Goal: Information Seeking & Learning: Learn about a topic

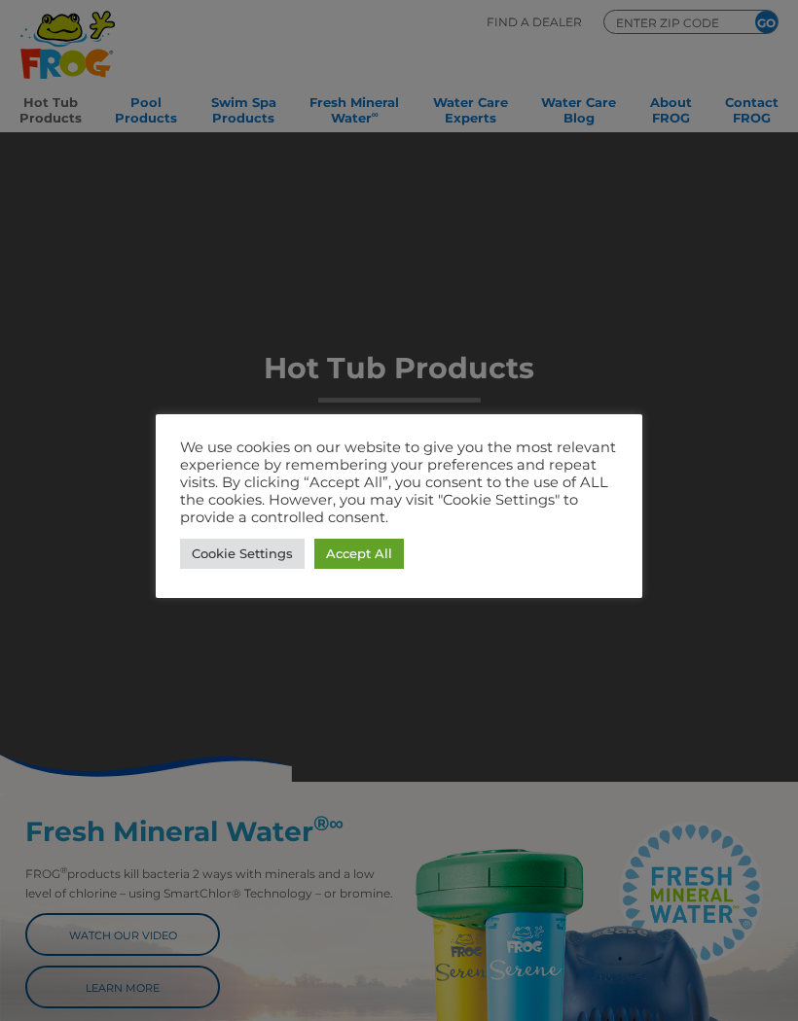
click at [355, 561] on link "Accept All" at bounding box center [359, 554] width 90 height 30
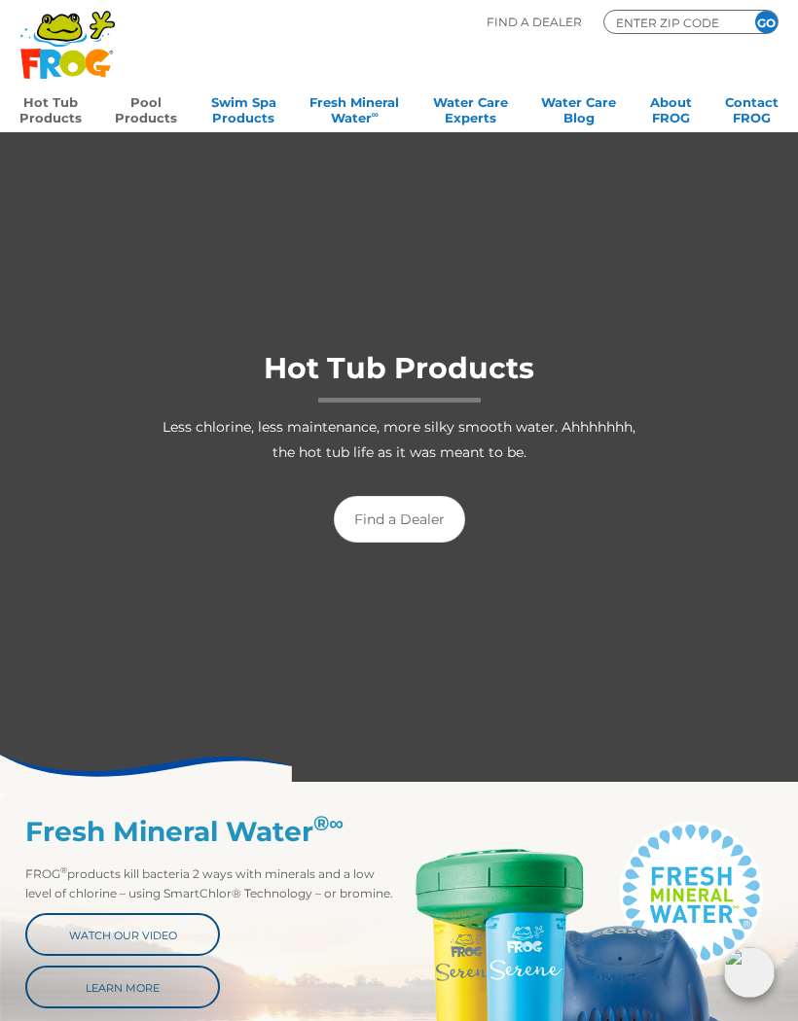
click at [141, 100] on link "Pool Products" at bounding box center [146, 108] width 62 height 39
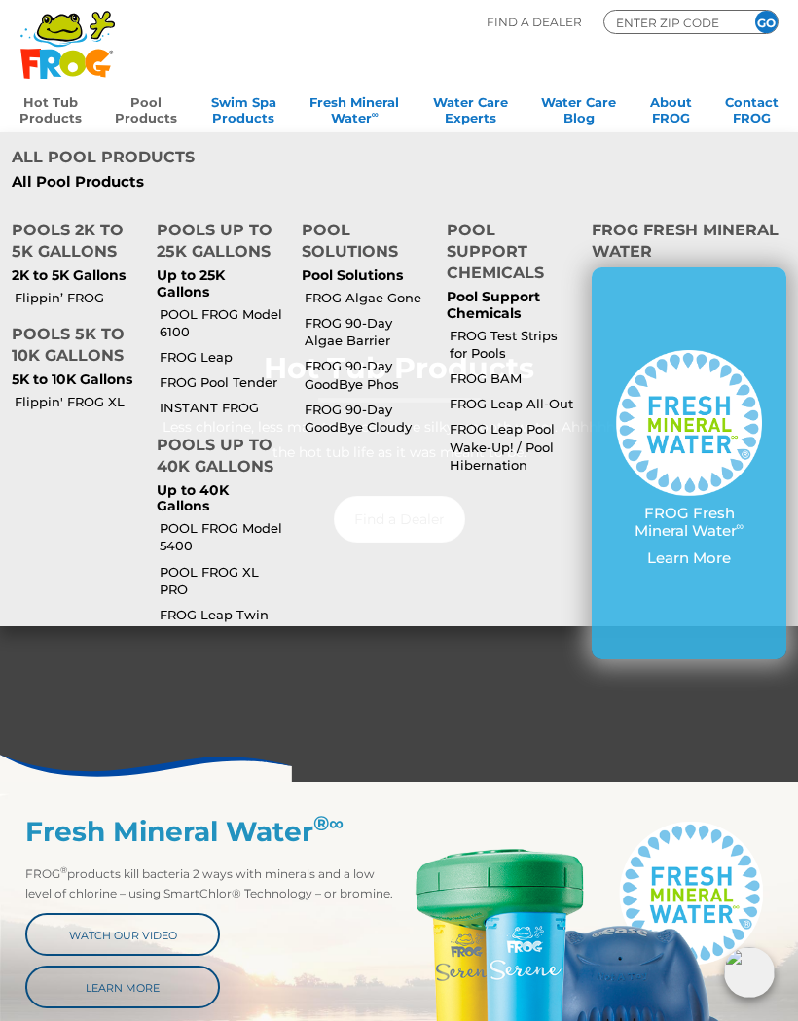
click at [71, 268] on p "2K to 5K Gallons" at bounding box center [73, 276] width 122 height 17
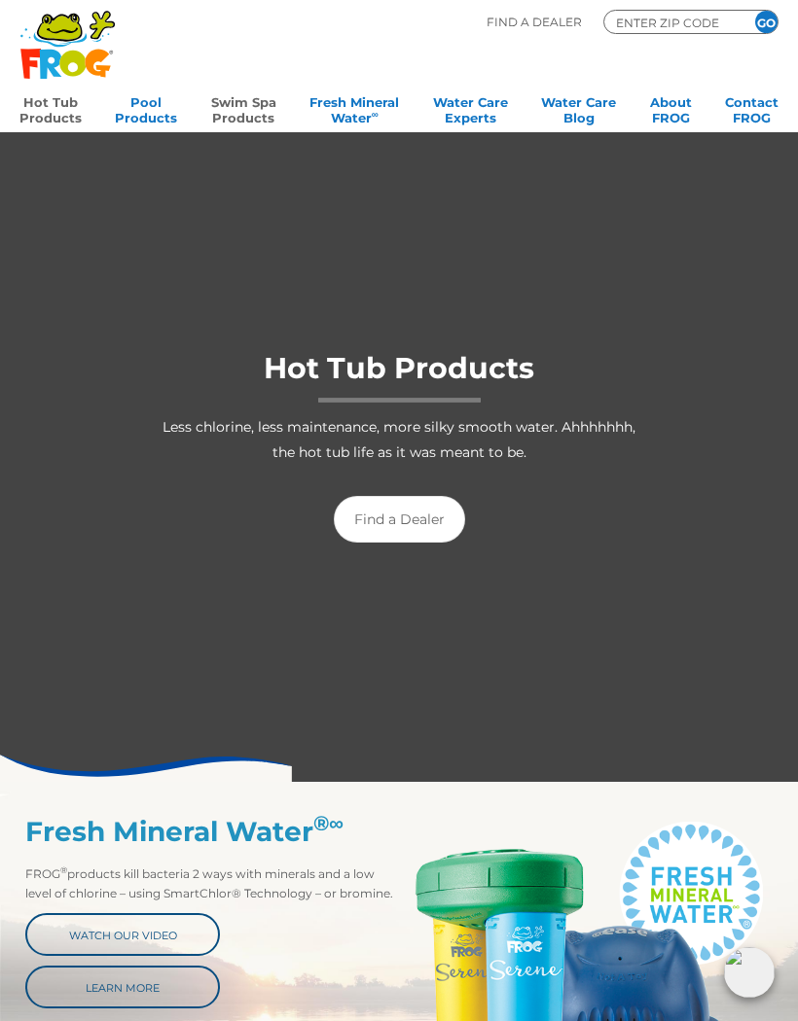
click at [238, 110] on link "Swim Spa Products" at bounding box center [243, 108] width 65 height 39
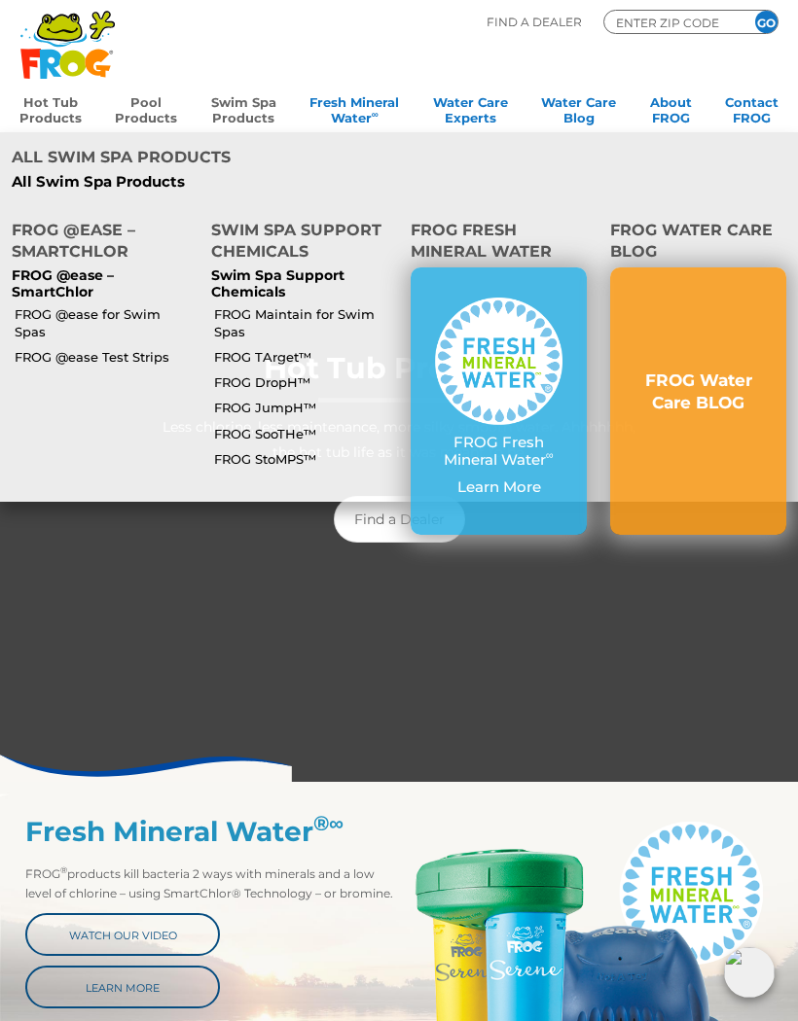
click at [147, 125] on link "Pool Products" at bounding box center [146, 108] width 62 height 39
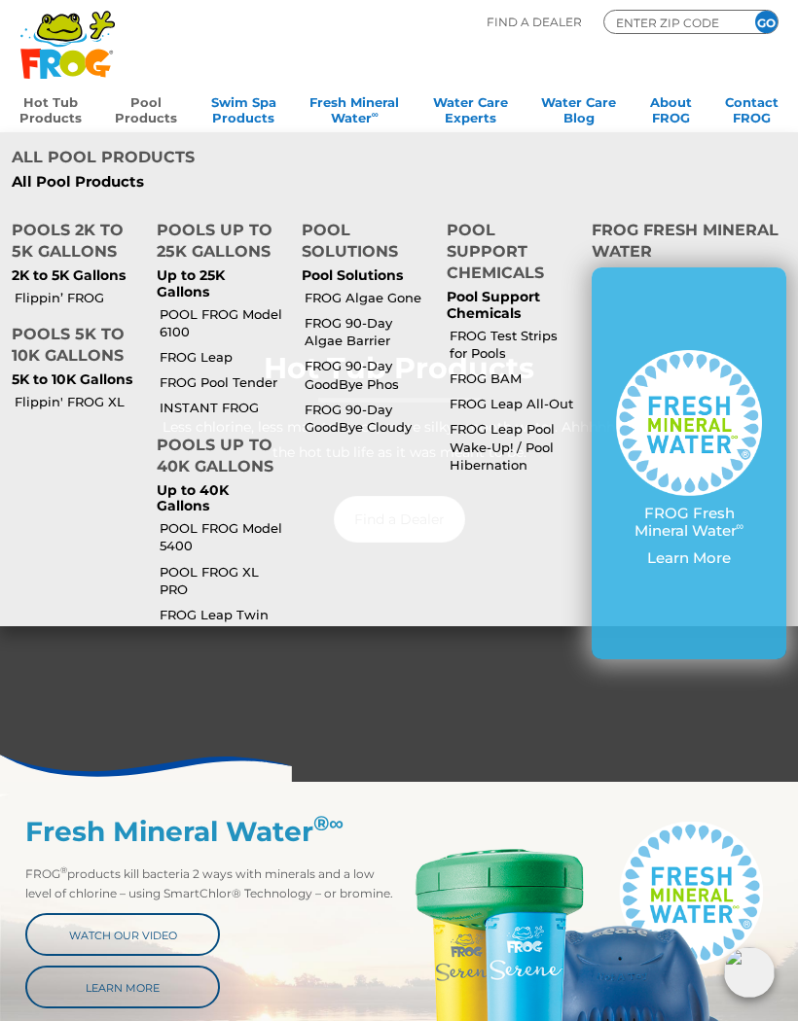
click at [57, 289] on link "Flippin’ FROG" at bounding box center [77, 298] width 125 height 18
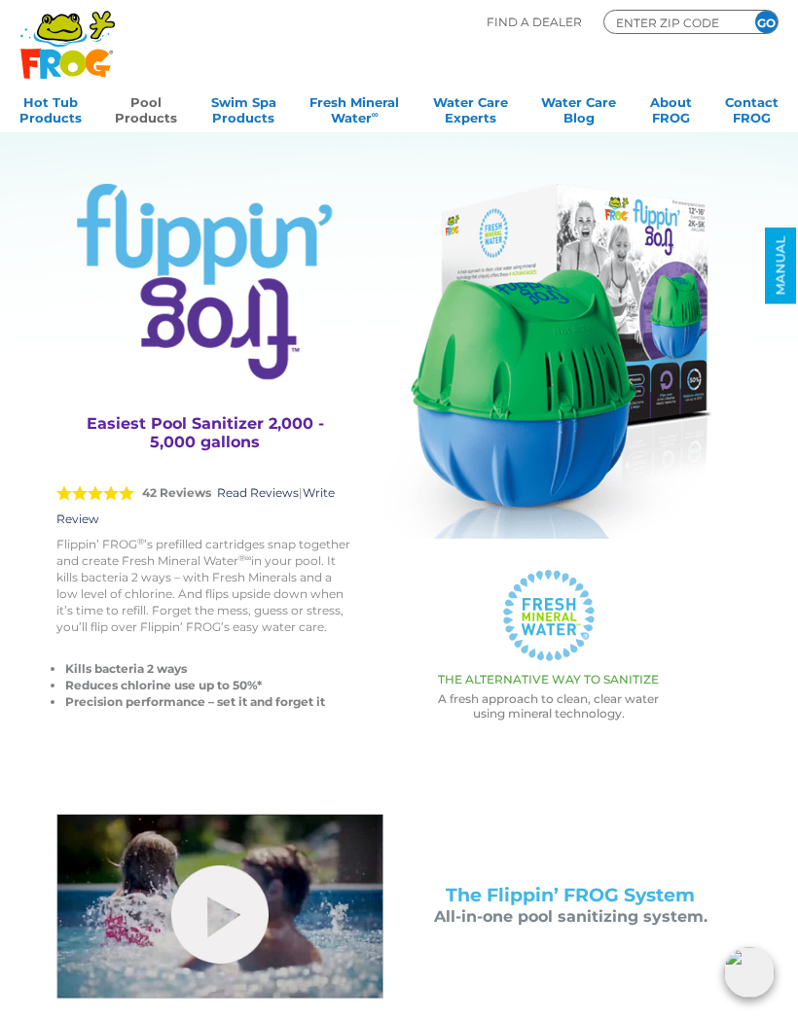
click at [540, 354] on img at bounding box center [548, 361] width 328 height 355
click at [41, 113] on link "Hot Tub Products" at bounding box center [50, 108] width 62 height 39
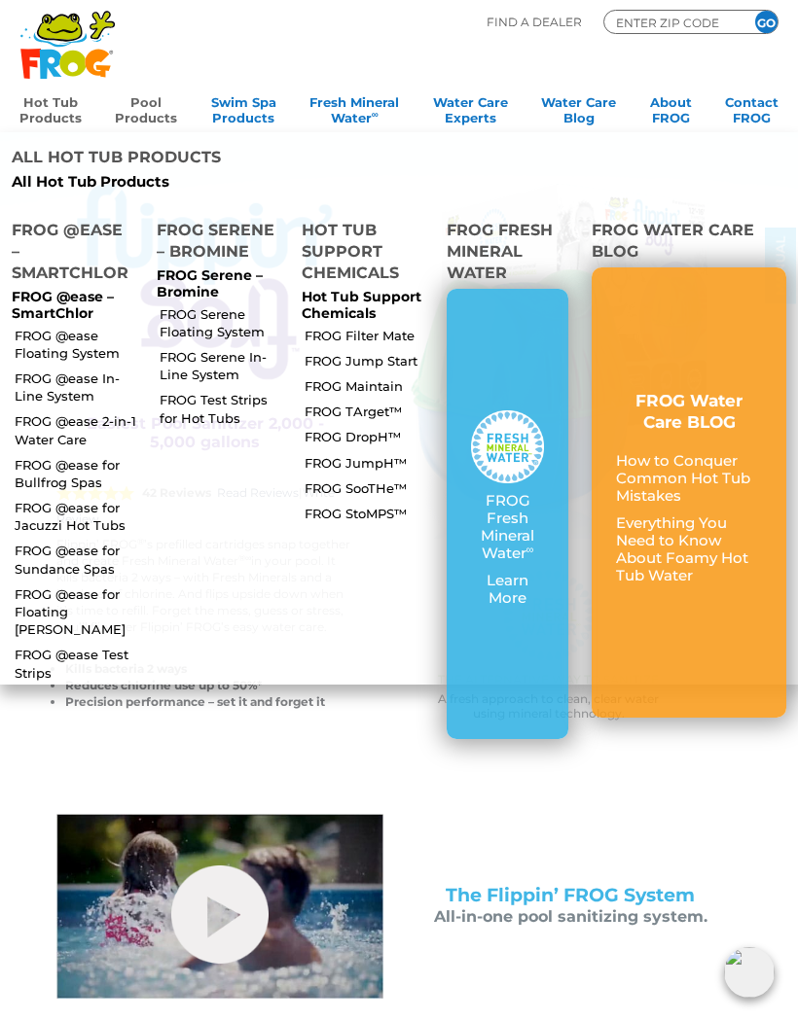
click at [51, 327] on link "FROG @ease Floating System" at bounding box center [77, 344] width 125 height 35
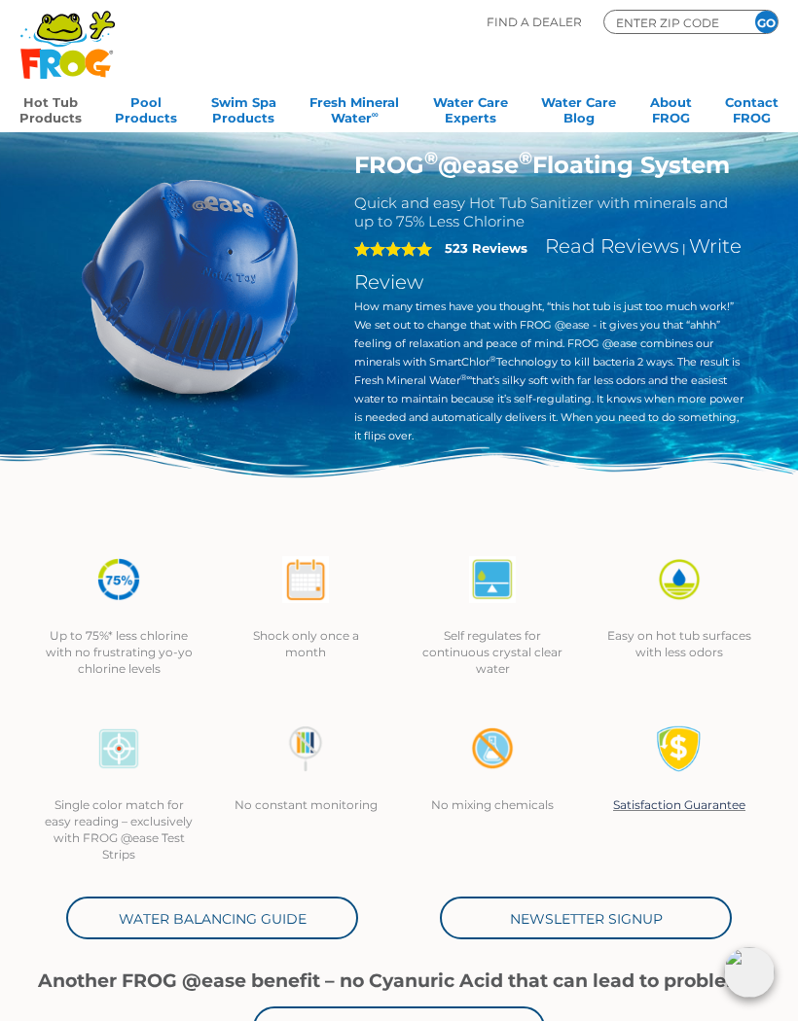
click at [37, 109] on link "Hot Tub Products" at bounding box center [50, 108] width 62 height 39
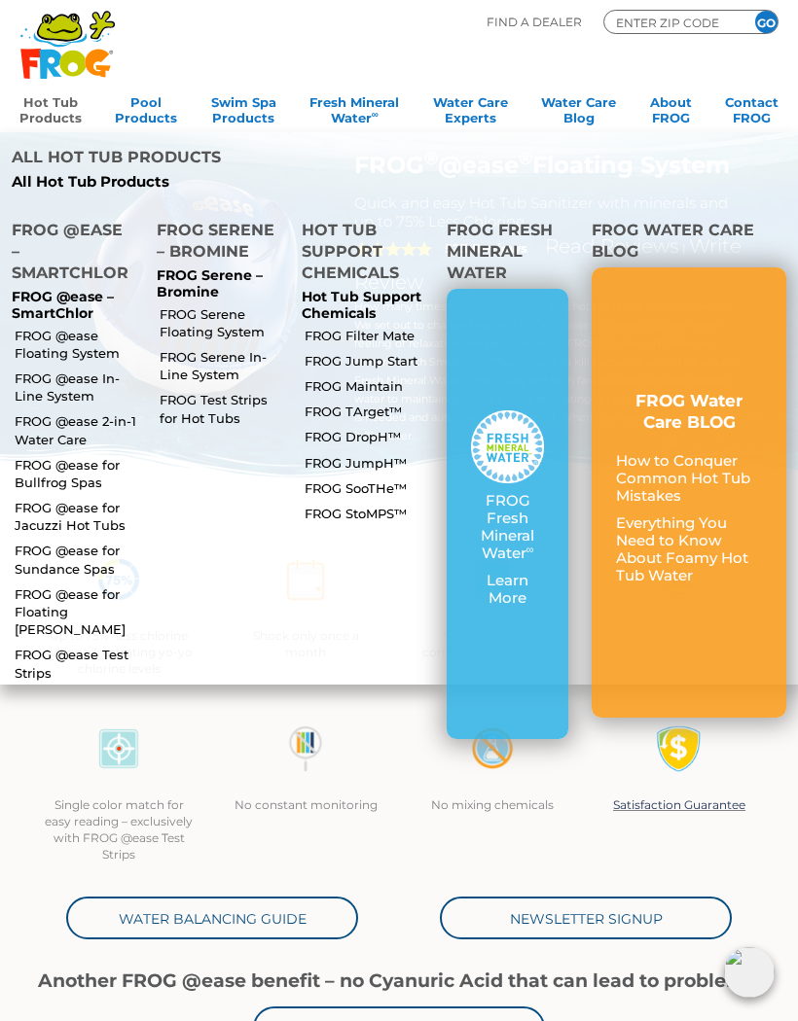
click at [34, 370] on link "FROG @ease In-Line System" at bounding box center [77, 387] width 125 height 35
click at [37, 327] on link "FROG @ease Floating System" at bounding box center [77, 344] width 125 height 35
